Goal: Information Seeking & Learning: Find specific fact

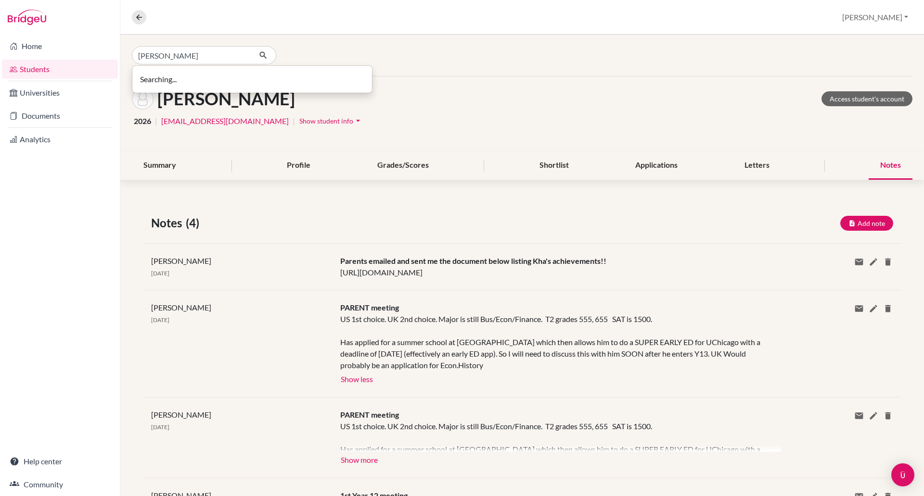
type input "[PERSON_NAME]"
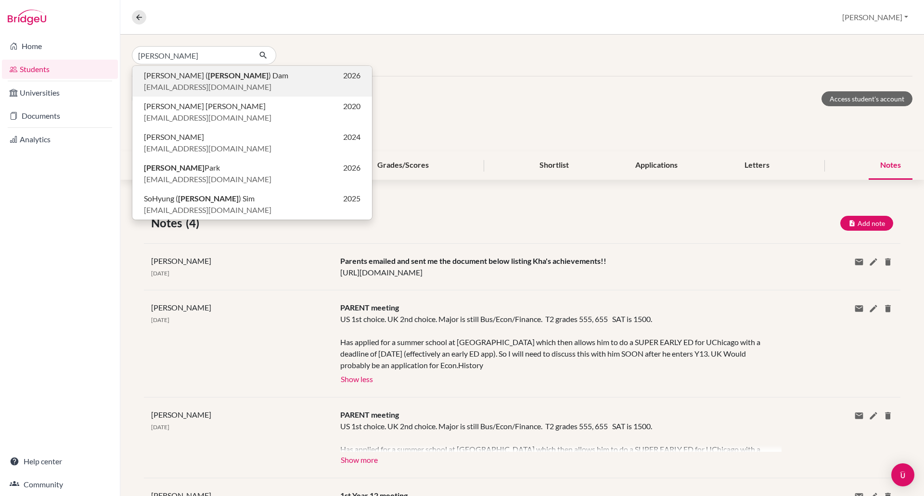
click at [174, 83] on span "[EMAIL_ADDRESS][DOMAIN_NAME]" at bounding box center [207, 87] width 127 height 12
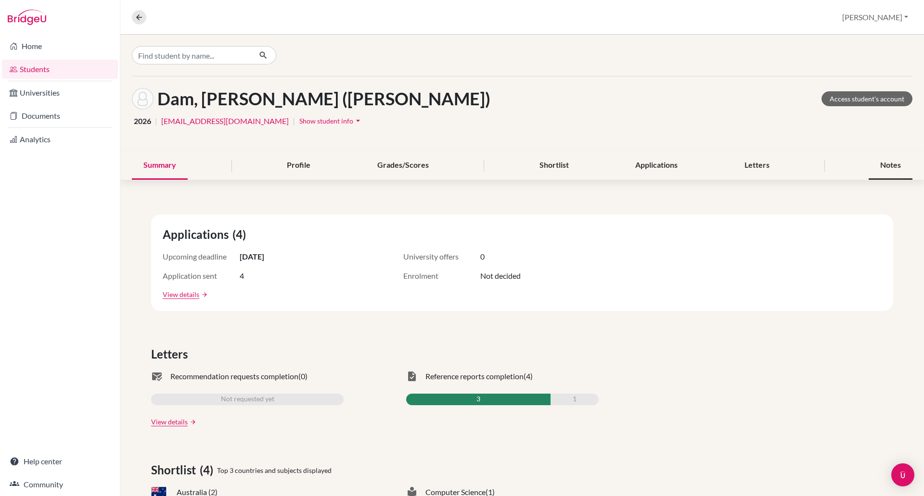
click at [879, 162] on div "Notes" at bounding box center [890, 166] width 44 height 28
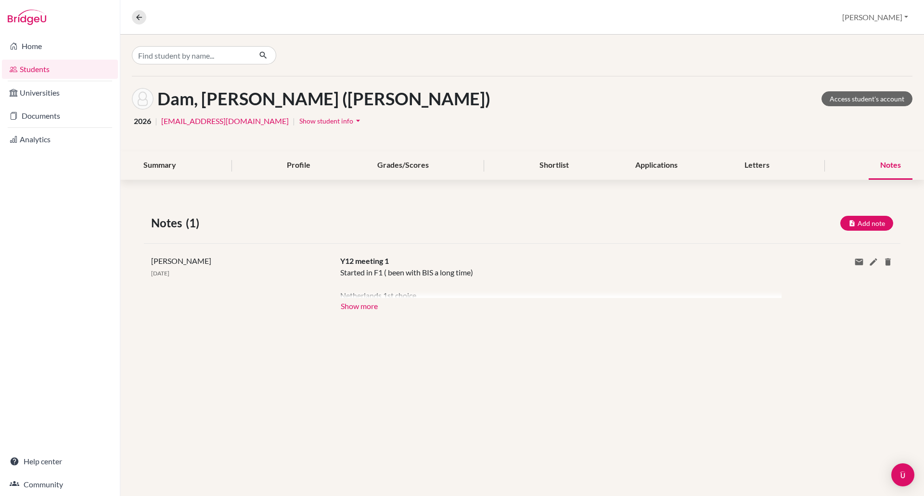
click at [365, 313] on div "[PERSON_NAME] [DATE] Y12 meeting 1 Started in F1 ( been with BIS a long time) N…" at bounding box center [522, 283] width 756 height 81
click at [365, 305] on button "Show more" at bounding box center [359, 305] width 38 height 14
